Goal: Check status: Check status

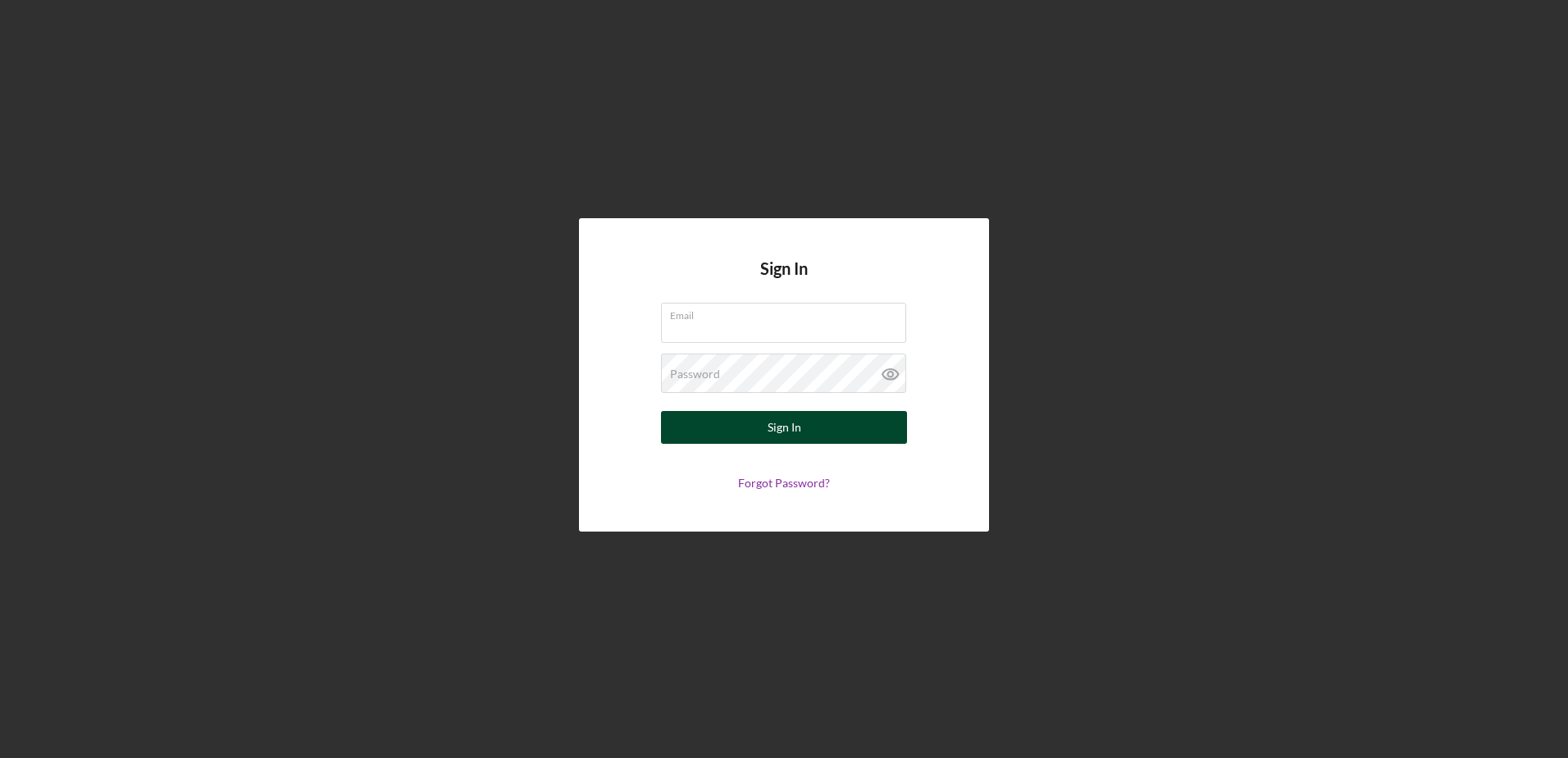
type input "[EMAIL_ADDRESS][DOMAIN_NAME]"
click at [820, 424] on button "Sign In" at bounding box center [784, 428] width 246 height 33
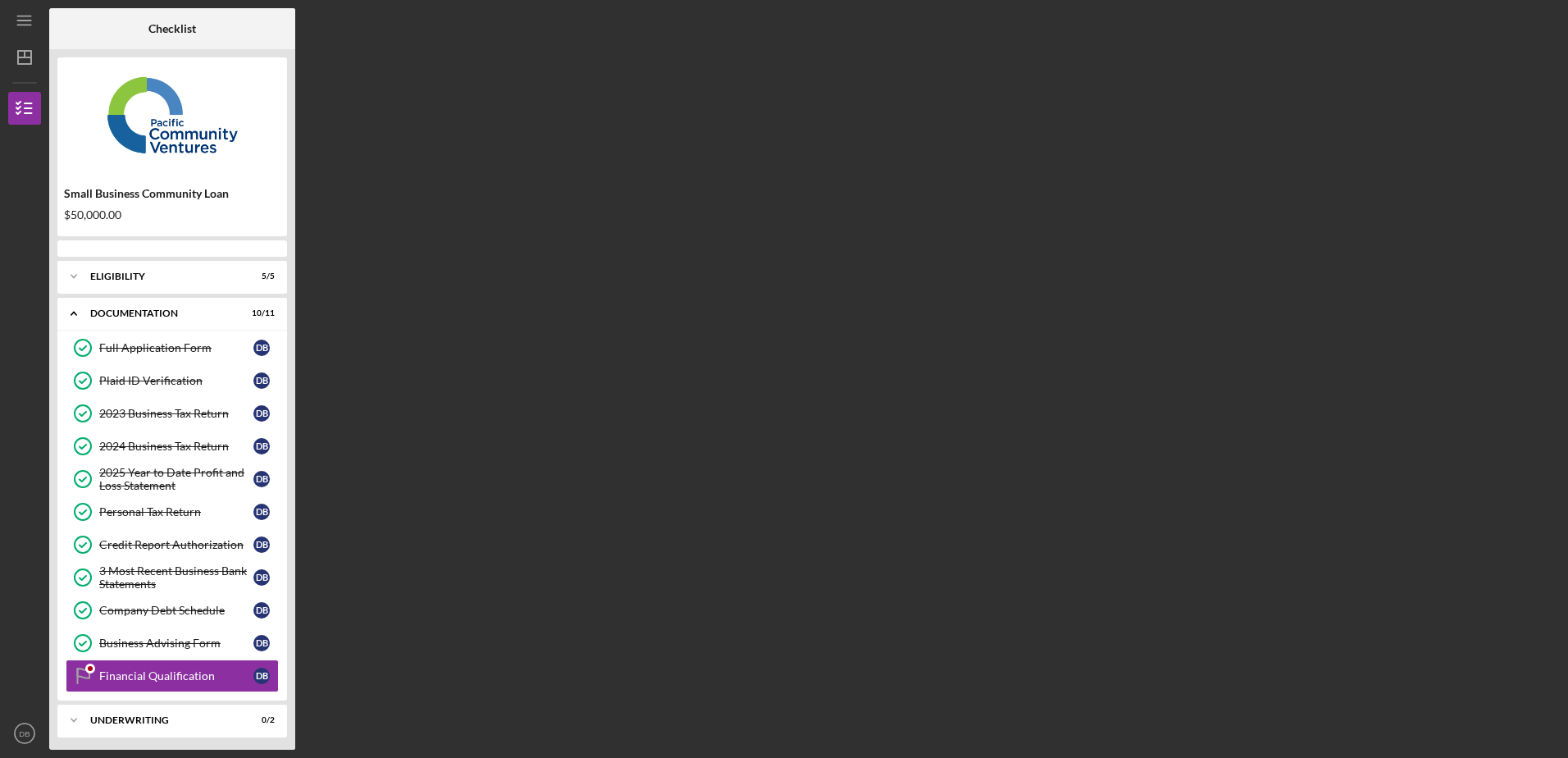
scroll to position [41, 0]
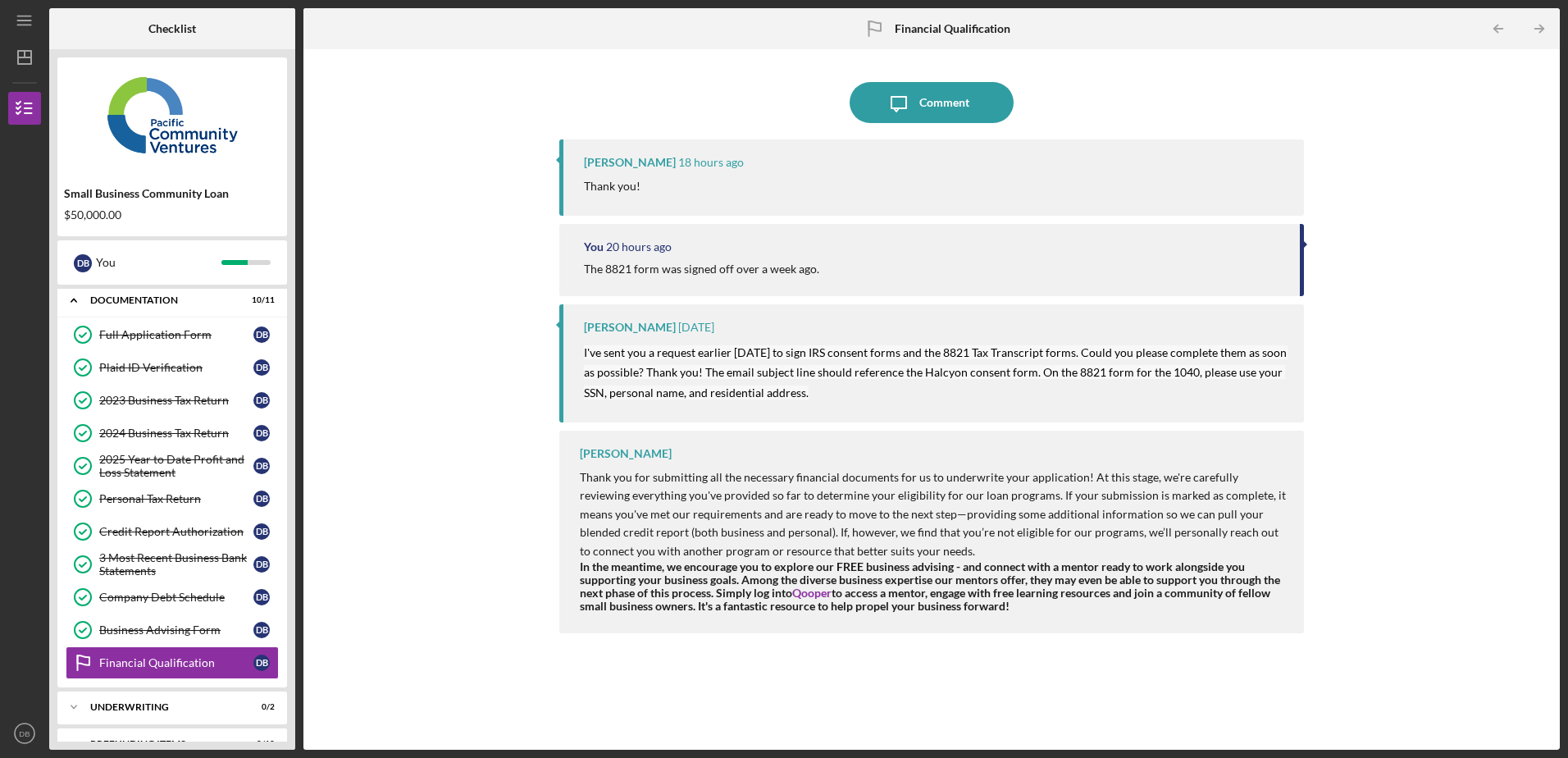
click at [339, 492] on div "Icon/Message Comment [PERSON_NAME] 18 hours ago Thank you! You 20 hours ago The…" at bounding box center [932, 399] width 1240 height 684
click at [182, 664] on div "Financial Qualification" at bounding box center [177, 663] width 154 height 13
click at [452, 561] on div "Icon/Message Comment [PERSON_NAME] 18 hours ago Thank you! You 20 hours ago The…" at bounding box center [932, 399] width 1240 height 684
click at [1537, 26] on icon "Icon/Table Pagination Arrow" at bounding box center [1539, 29] width 37 height 37
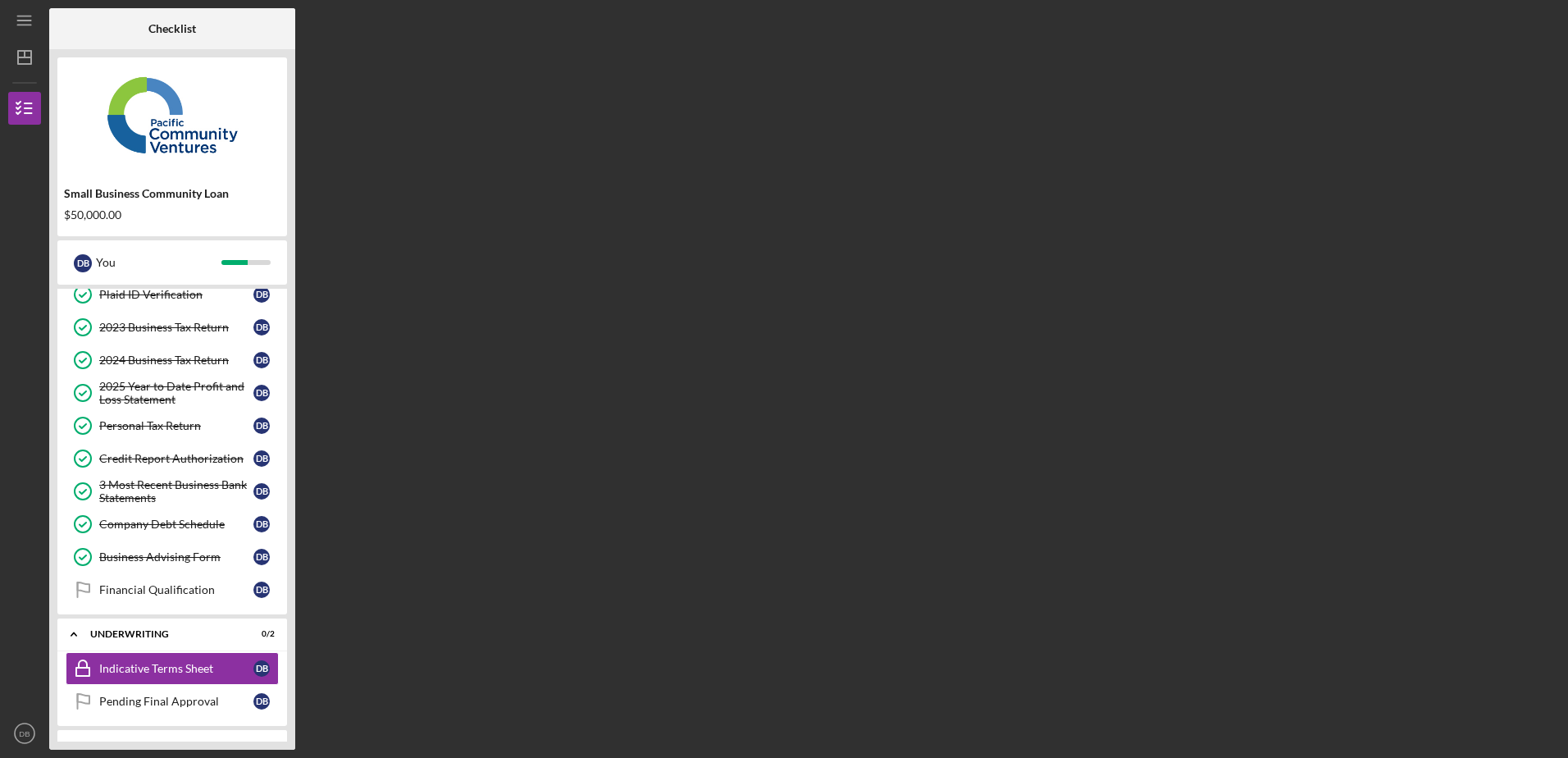
scroll to position [144, 0]
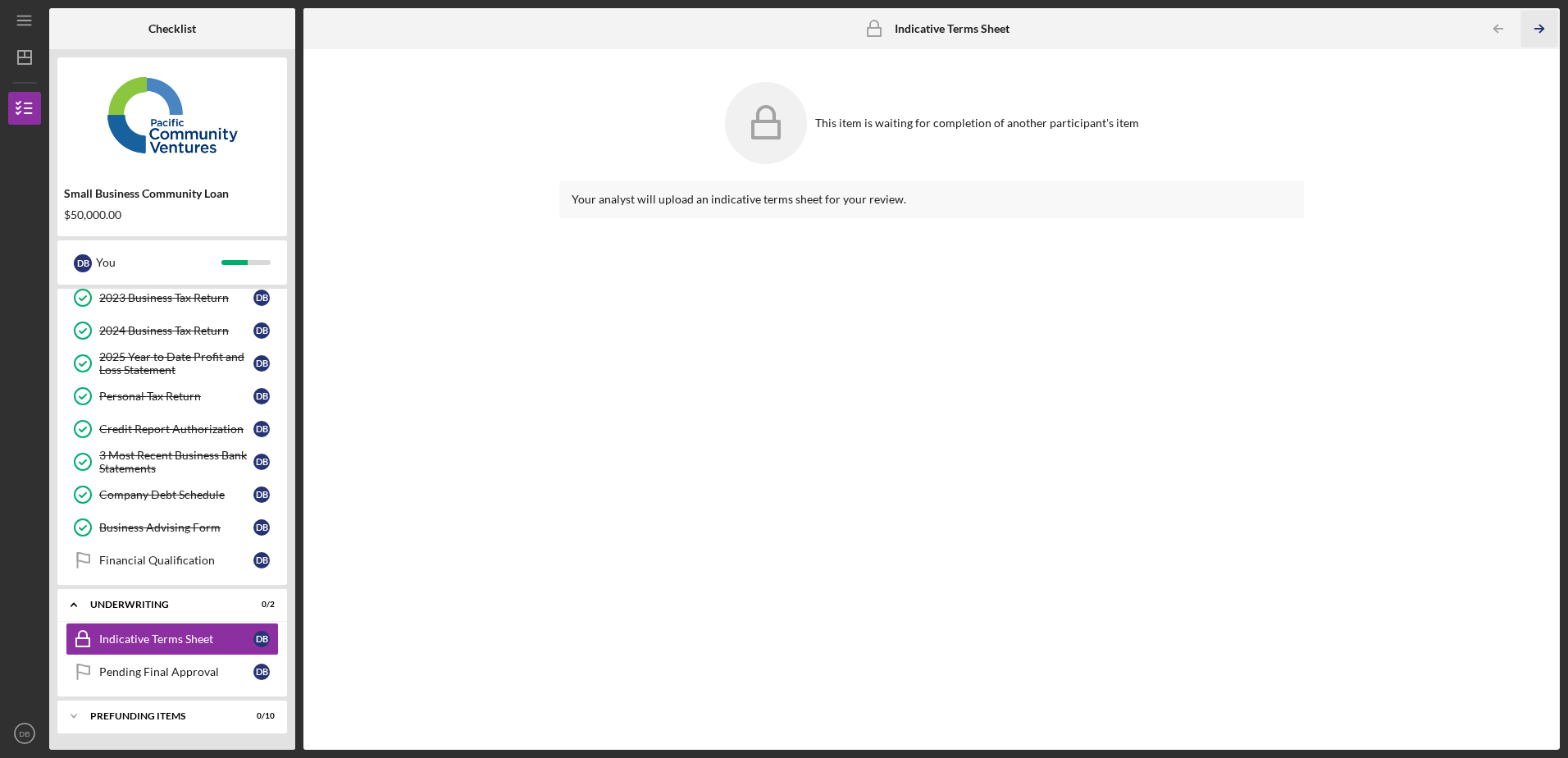
click at [1541, 22] on icon "Icon/Table Pagination Arrow" at bounding box center [1539, 29] width 37 height 37
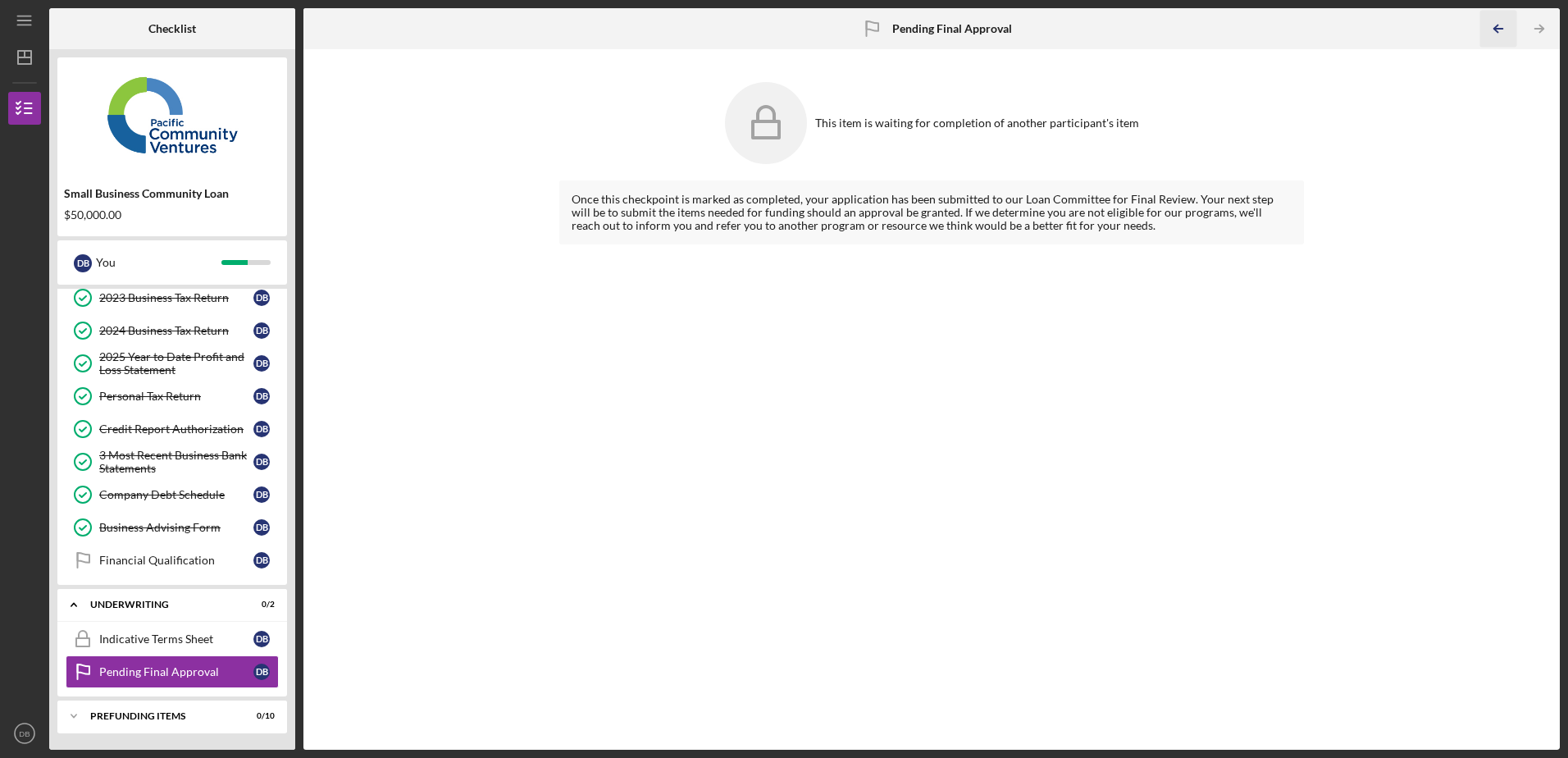
click at [1499, 25] on icon "Icon/Table Pagination Arrow" at bounding box center [1499, 29] width 37 height 37
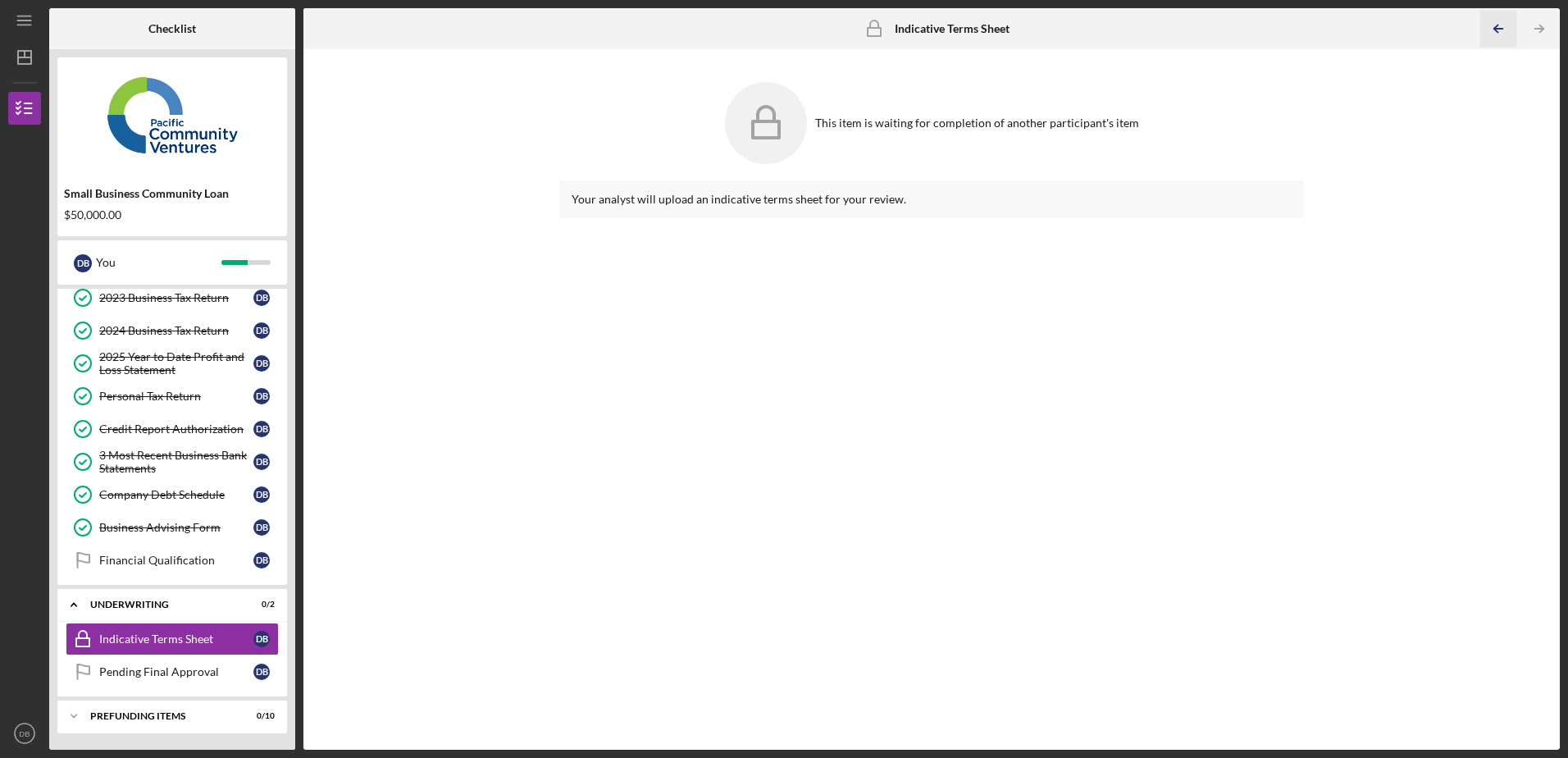
click at [1499, 25] on icon "Icon/Table Pagination Arrow" at bounding box center [1499, 29] width 37 height 37
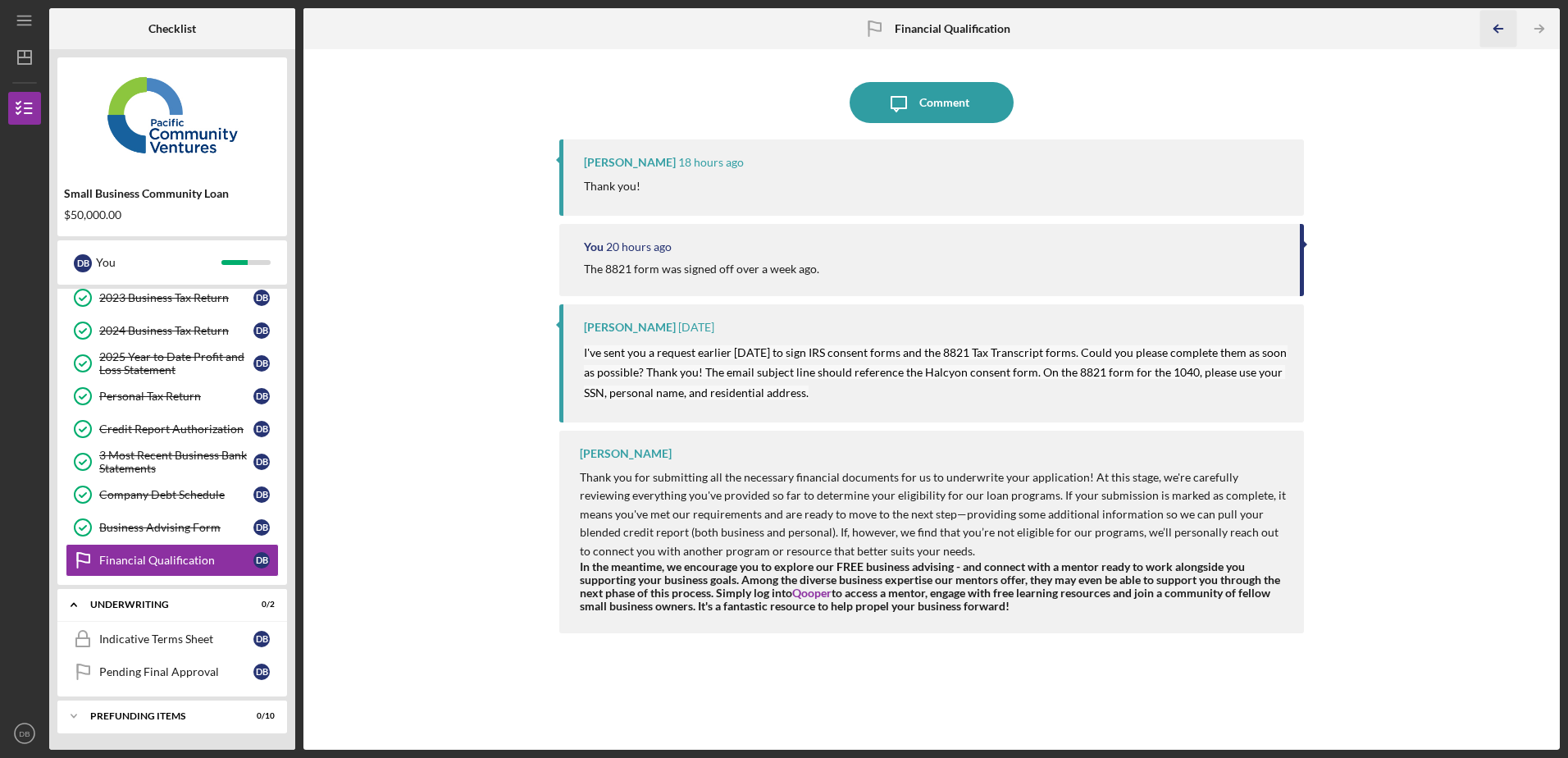
click at [1499, 25] on icon "Icon/Table Pagination Arrow" at bounding box center [1499, 29] width 37 height 37
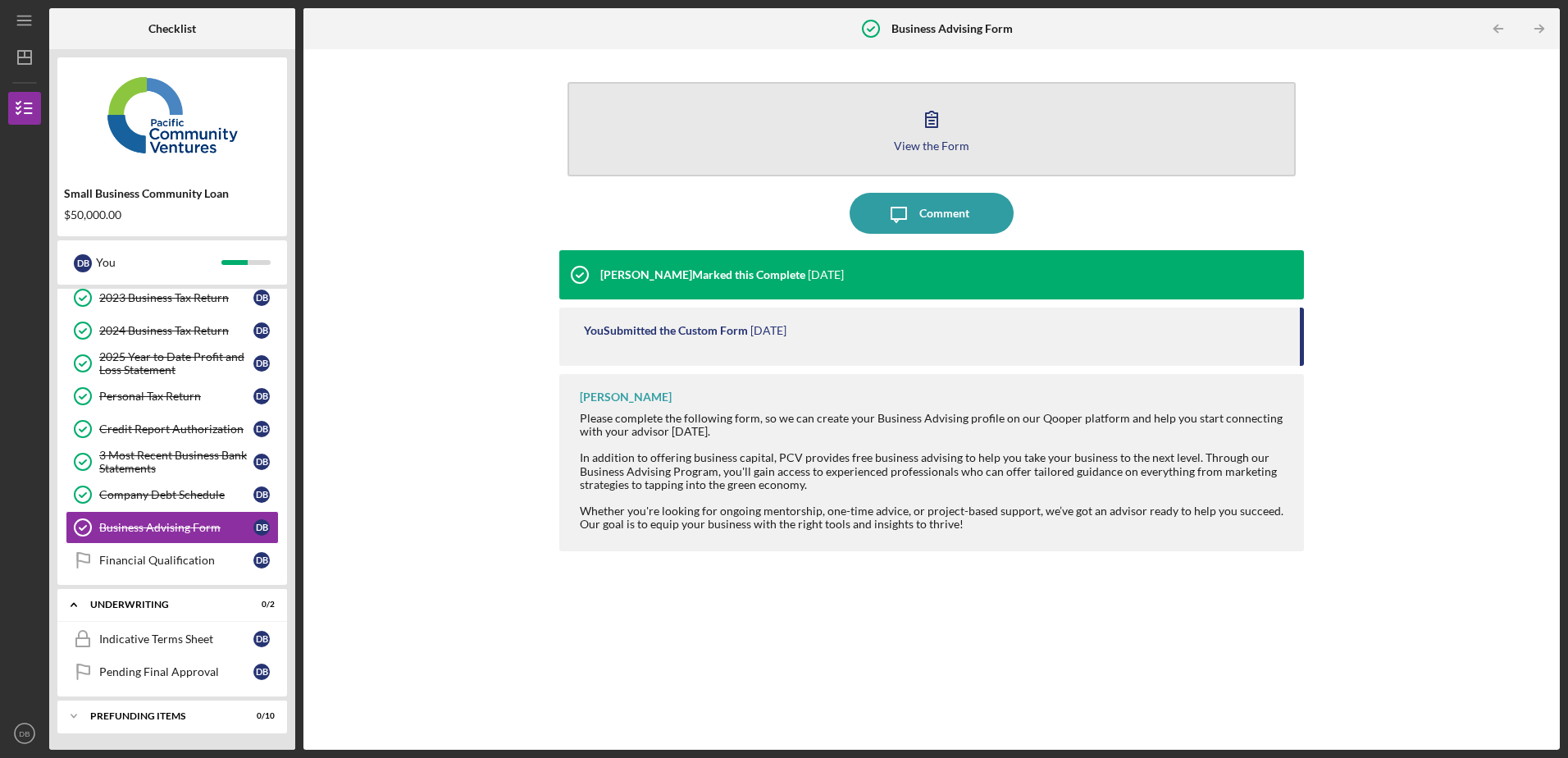
click at [932, 120] on icon "button" at bounding box center [931, 119] width 41 height 41
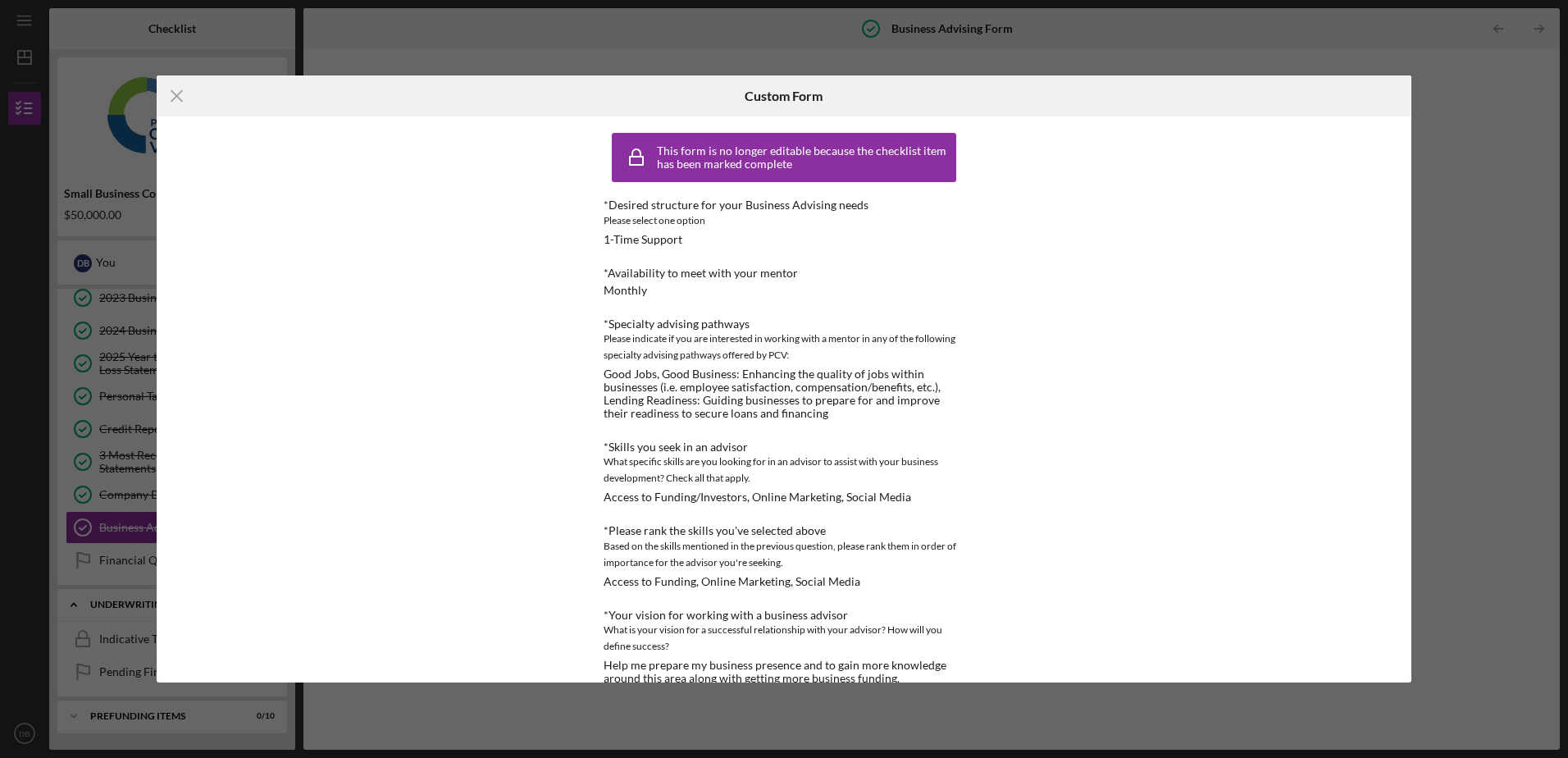
click at [1442, 122] on div "Icon/Menu Close Custom Form This form is no longer editable because the checkli…" at bounding box center [784, 379] width 1568 height 758
